Goal: Check status

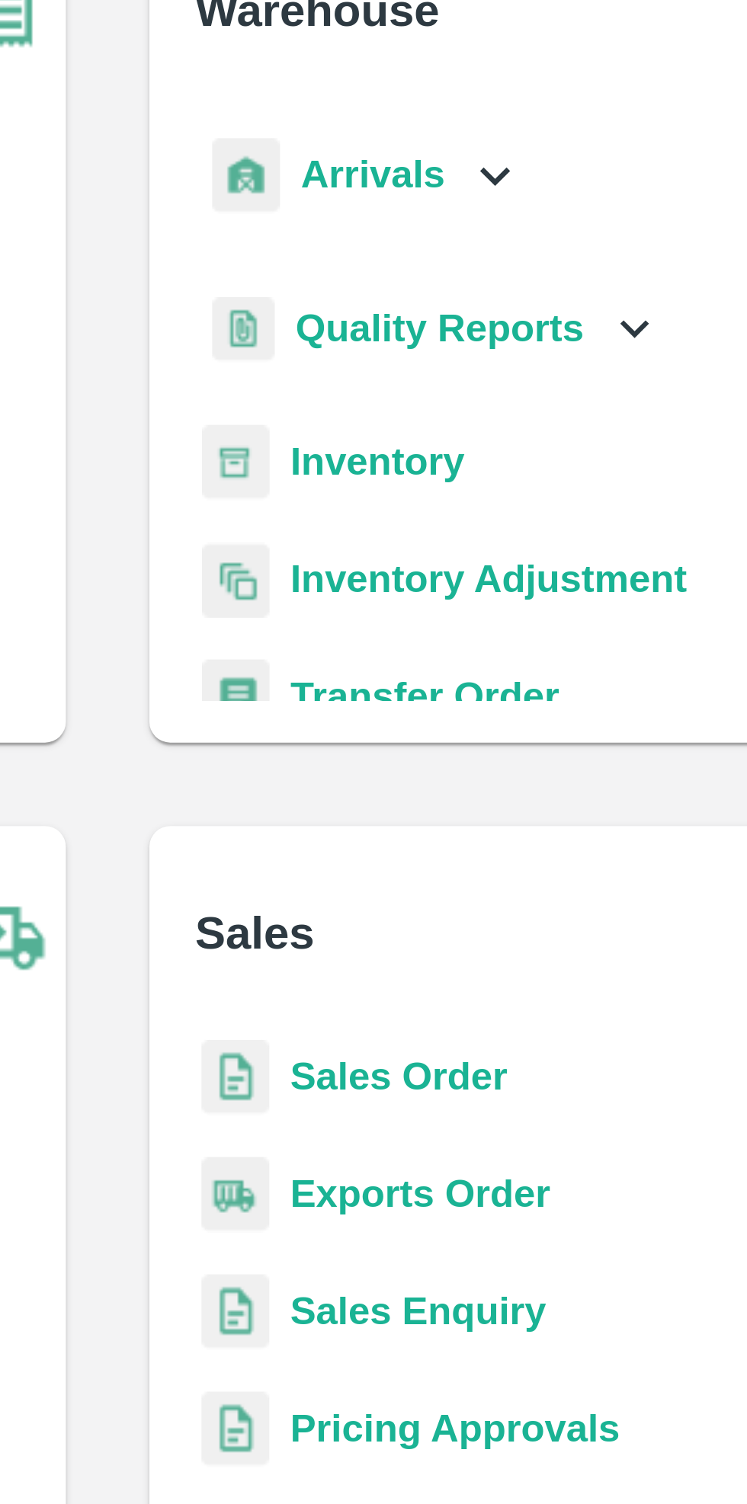
click at [478, 169] on icon at bounding box center [486, 173] width 17 height 17
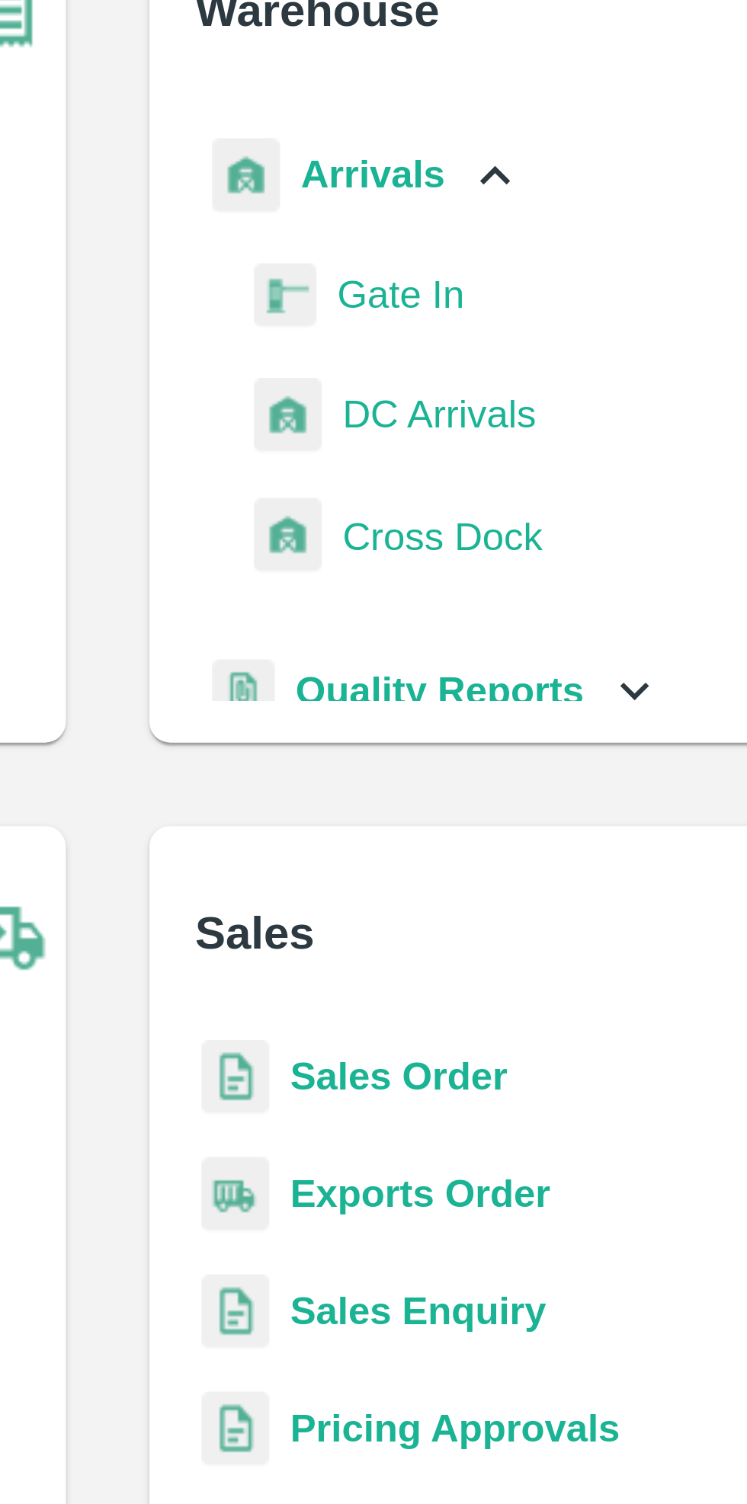
click at [466, 239] on span "DC Arrivals" at bounding box center [470, 243] width 56 height 17
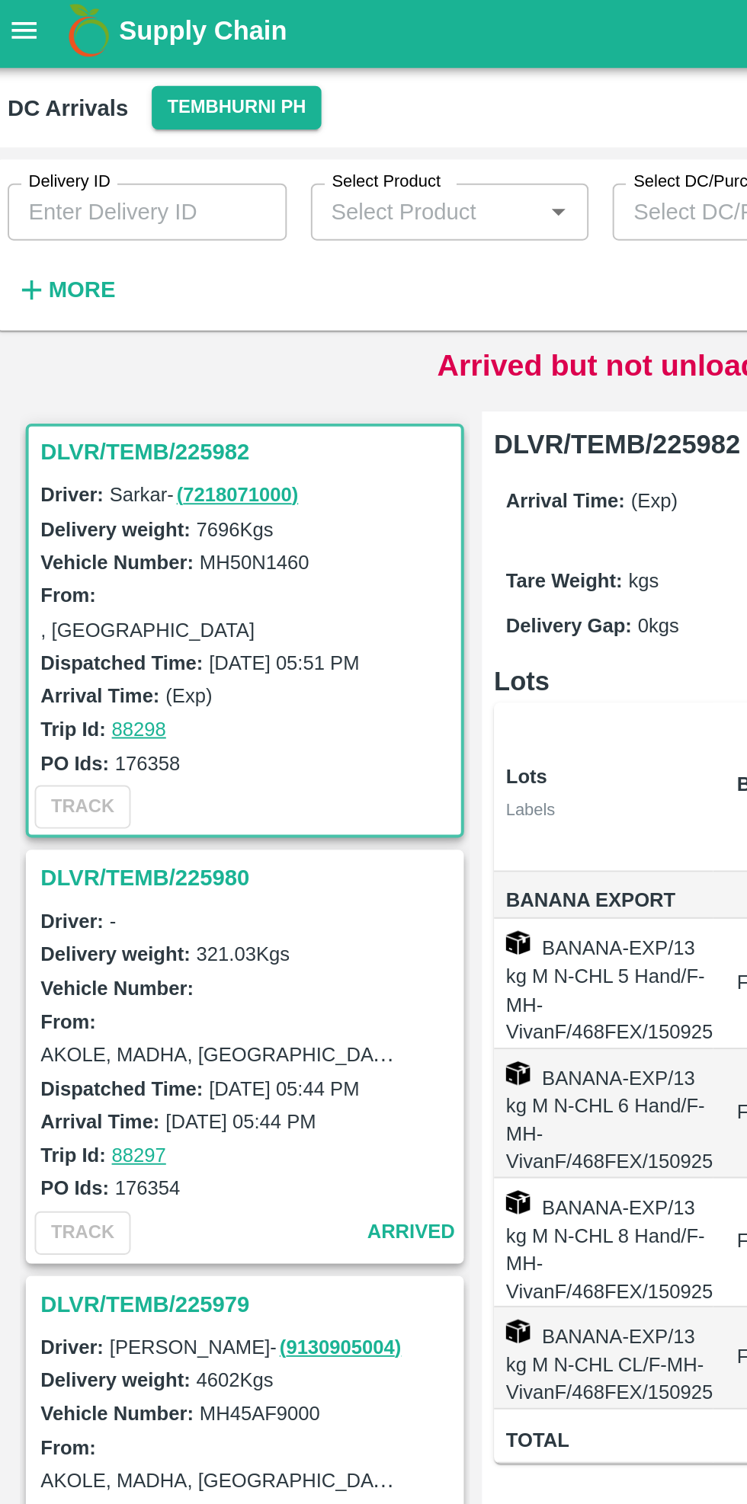
click at [53, 147] on strong "More" at bounding box center [50, 151] width 34 height 12
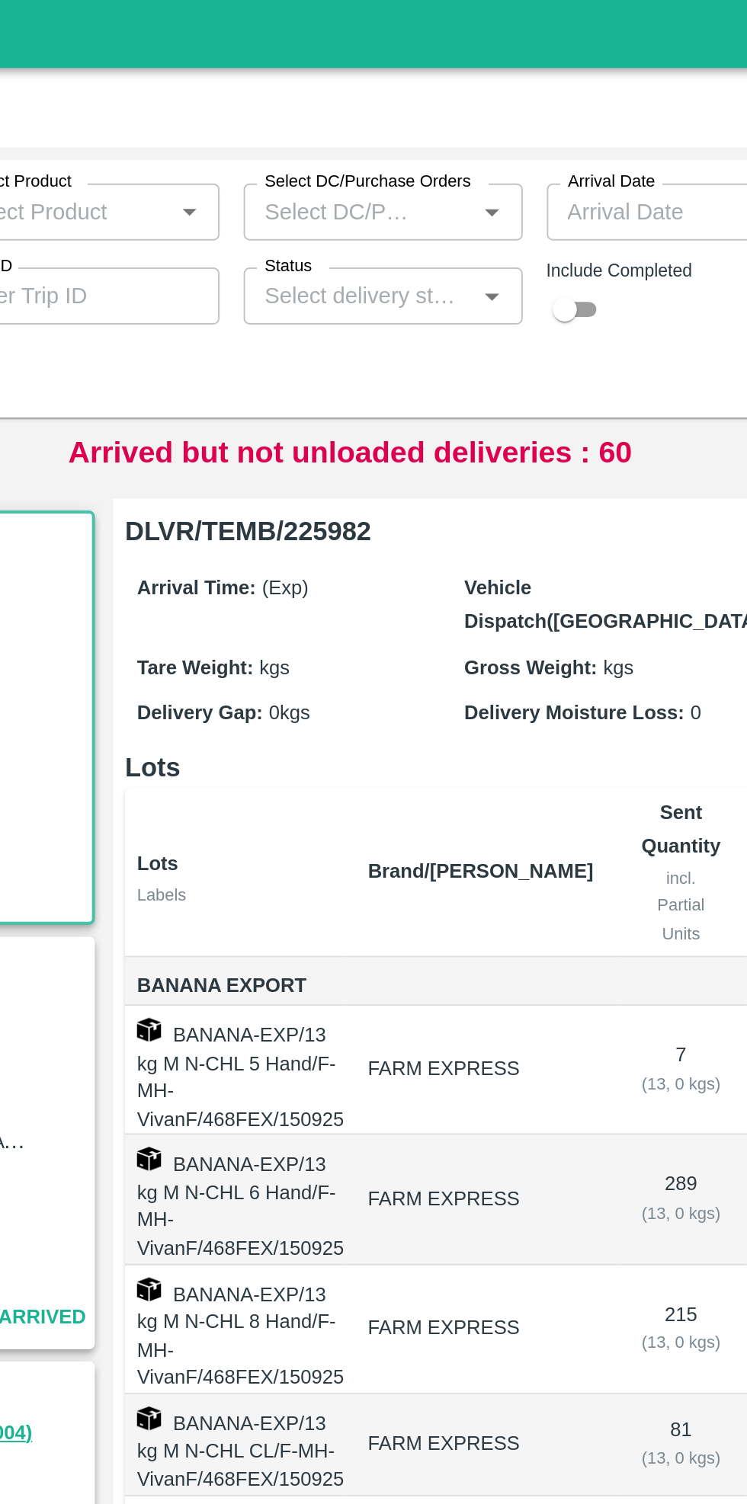
click at [399, 154] on input "Status" at bounding box center [377, 154] width 107 height 20
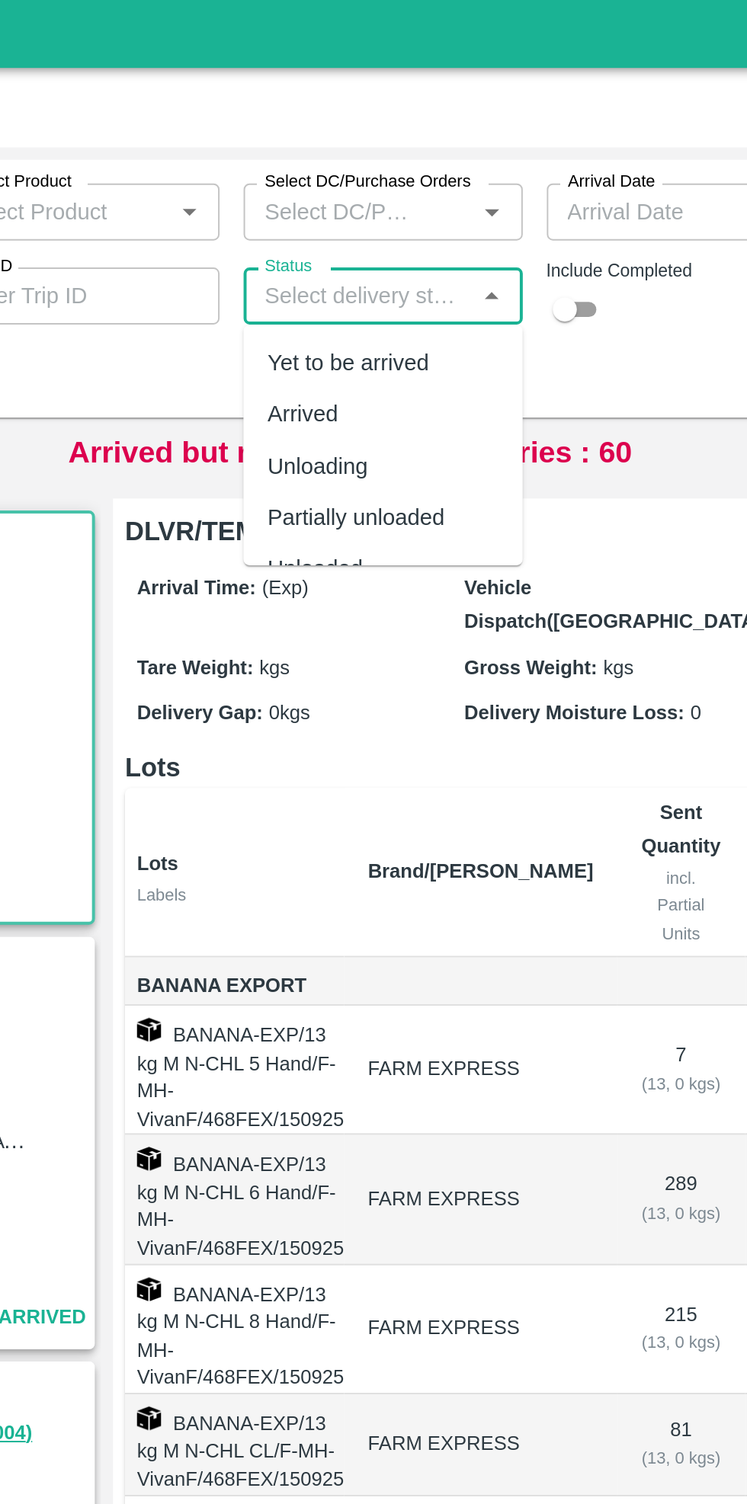
click at [391, 182] on div "Yet to be arrived" at bounding box center [373, 187] width 82 height 17
type input "Yet to be arrived"
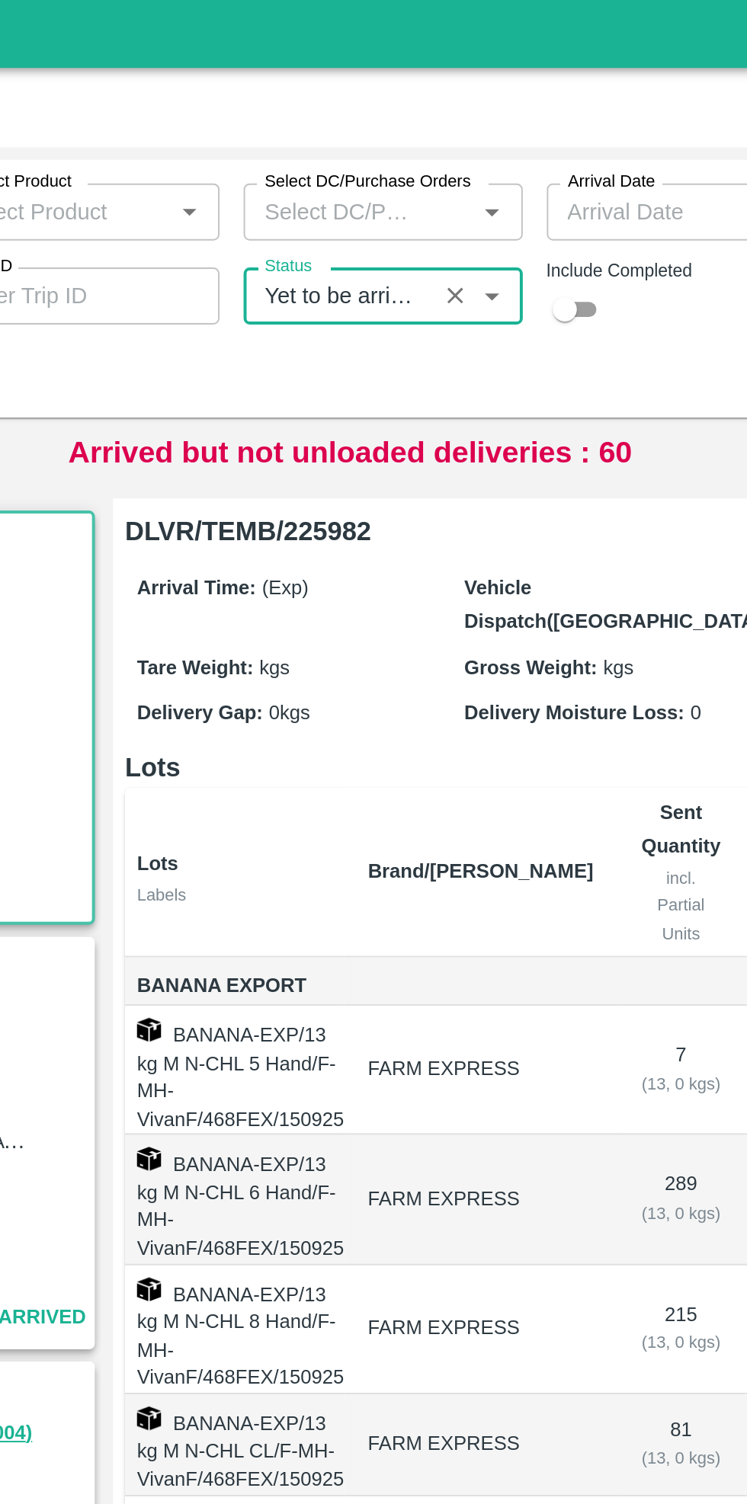
click at [496, 160] on input "checkbox" at bounding box center [482, 161] width 55 height 18
checkbox input "true"
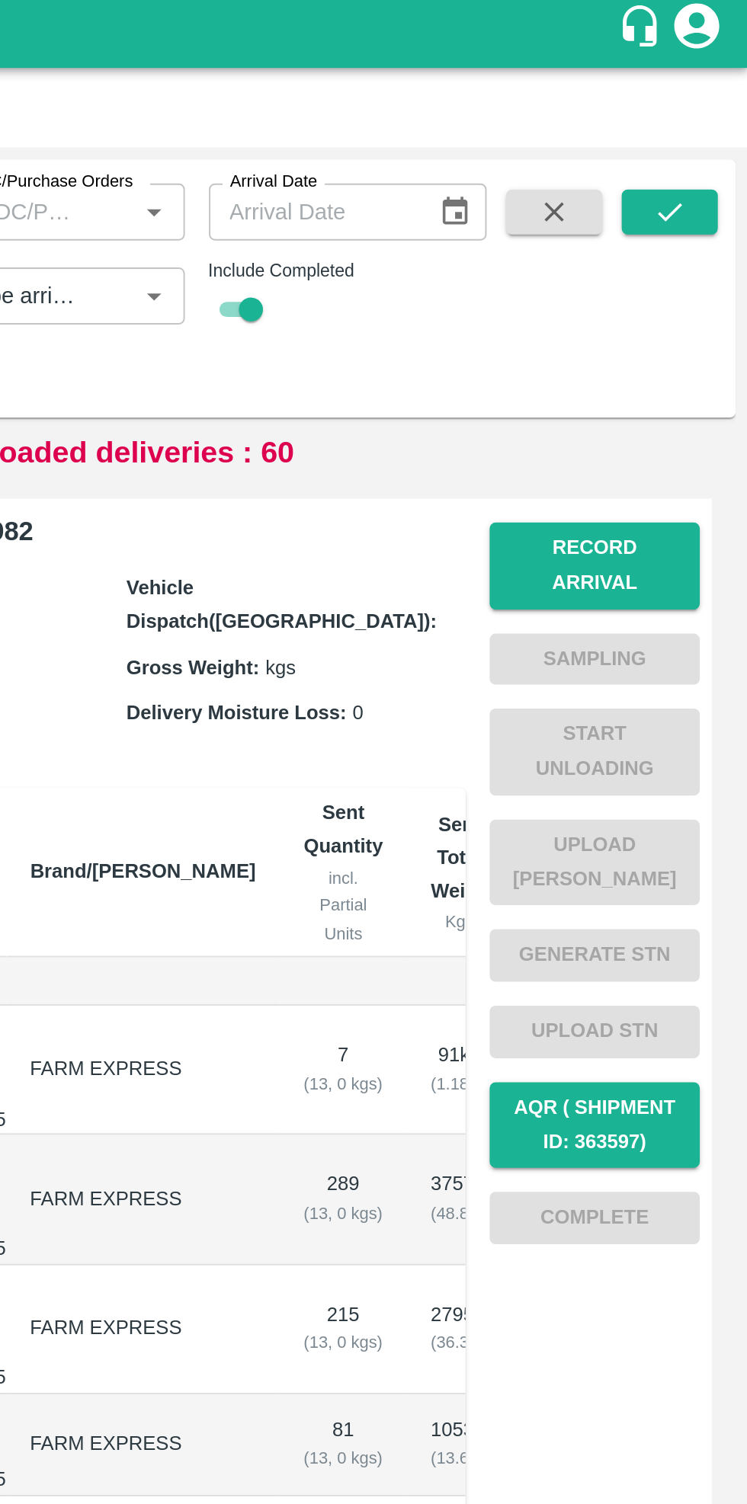
click at [700, 103] on icon "submit" at bounding box center [707, 111] width 17 height 17
